Goal: Book appointment/travel/reservation

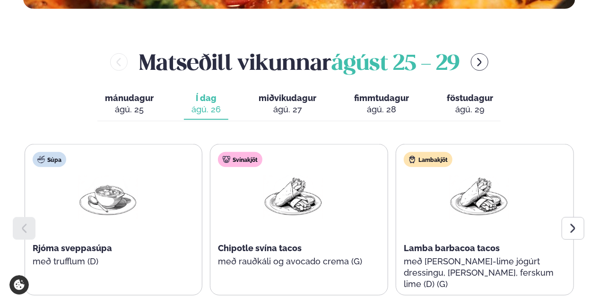
scroll to position [378, 0]
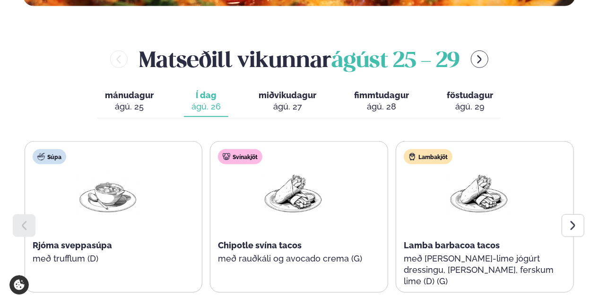
click at [573, 228] on icon at bounding box center [573, 225] width 5 height 9
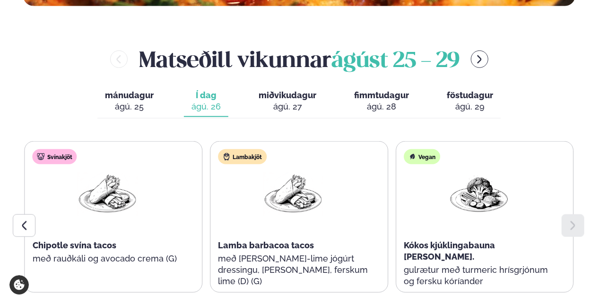
click at [21, 219] on div at bounding box center [24, 226] width 23 height 23
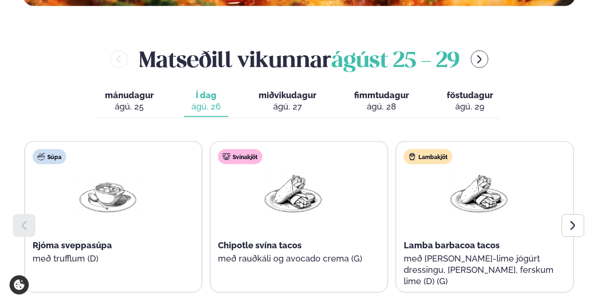
click at [289, 107] on div "ágú. 27" at bounding box center [288, 106] width 58 height 11
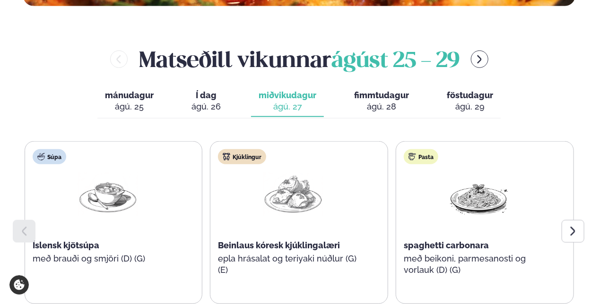
click at [212, 99] on span "Í dag" at bounding box center [205, 95] width 29 height 11
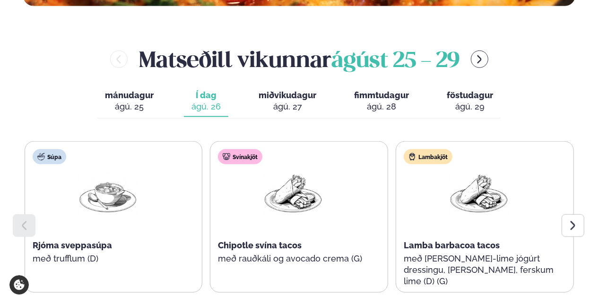
click at [287, 100] on span "miðvikudagur" at bounding box center [288, 95] width 58 height 10
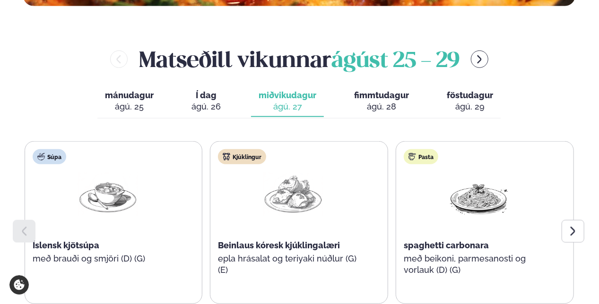
click at [566, 231] on div at bounding box center [573, 231] width 23 height 23
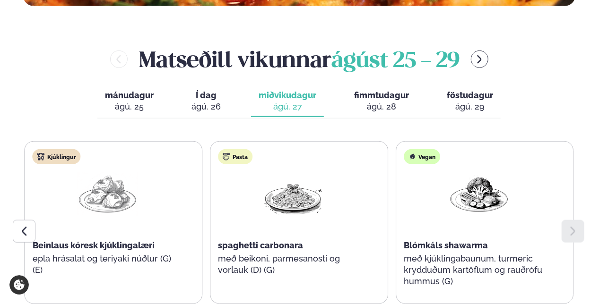
click at [367, 94] on span "fimmtudagur" at bounding box center [381, 95] width 55 height 10
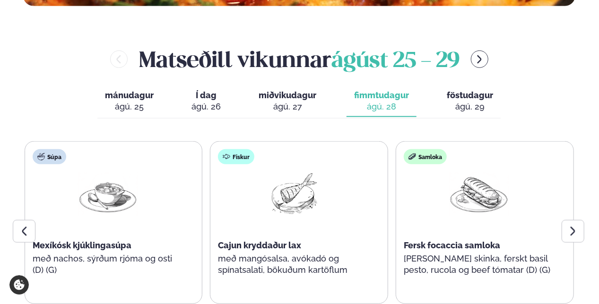
click at [479, 104] on div "ágú. 29" at bounding box center [470, 106] width 46 height 11
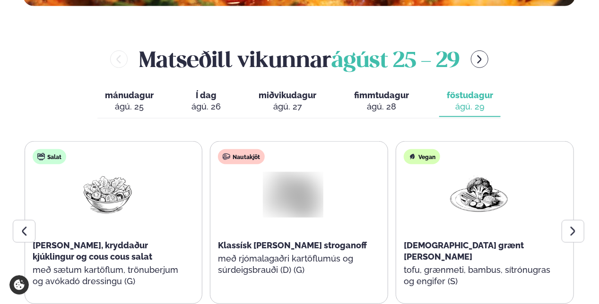
click at [389, 103] on div "ágú. 28" at bounding box center [381, 106] width 55 height 11
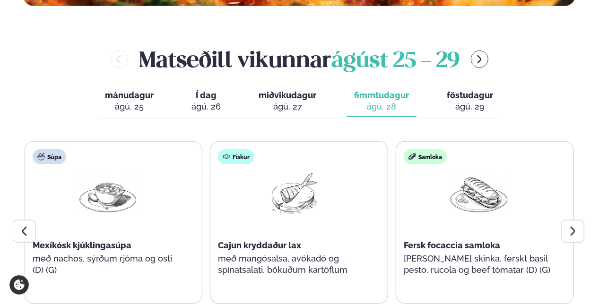
click at [277, 101] on button "miðvikudagur mið. [DATE]" at bounding box center [287, 101] width 73 height 31
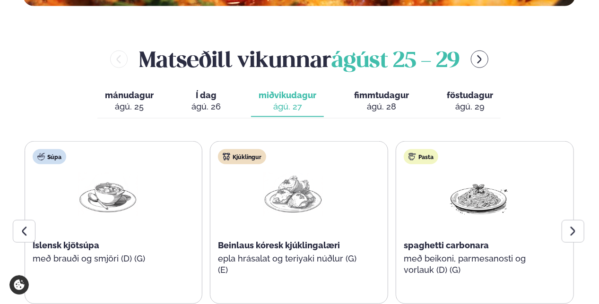
click at [215, 102] on div "ágú. 26" at bounding box center [205, 106] width 29 height 11
